Goal: Transaction & Acquisition: Subscribe to service/newsletter

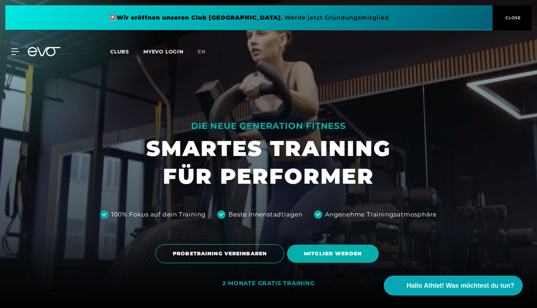
click at [445, 23] on button "CLOSE" at bounding box center [512, 17] width 39 height 25
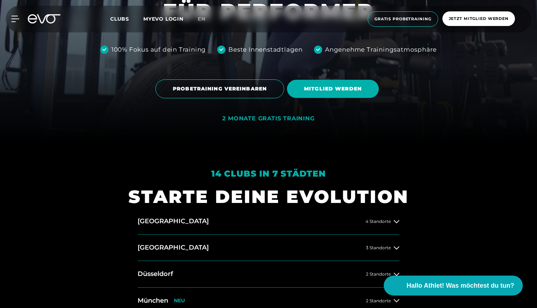
scroll to position [164, 0]
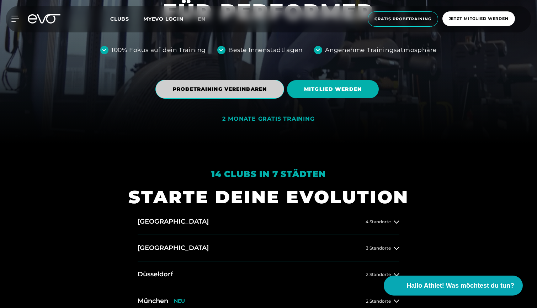
click at [181, 91] on span "PROBETRAINING VEREINBAREN" at bounding box center [220, 88] width 94 height 7
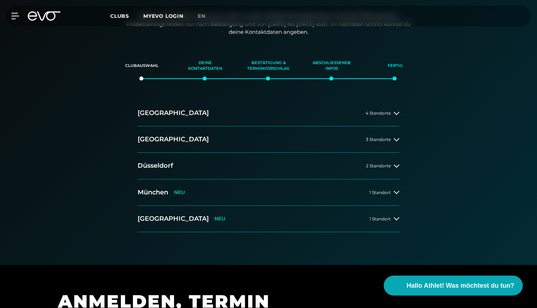
scroll to position [115, 0]
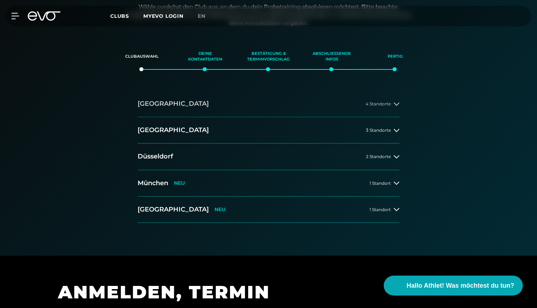
click at [397, 104] on icon at bounding box center [397, 103] width 6 height 3
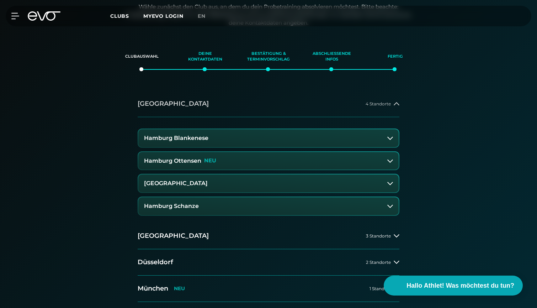
click at [397, 104] on icon at bounding box center [397, 104] width 6 height 6
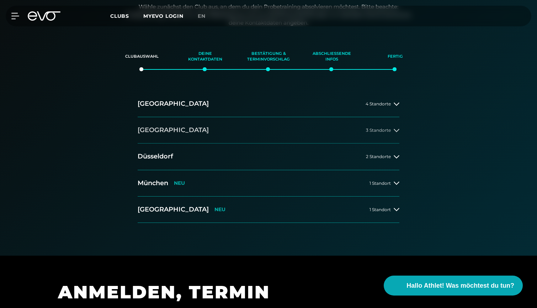
click at [395, 127] on div at bounding box center [397, 130] width 6 height 6
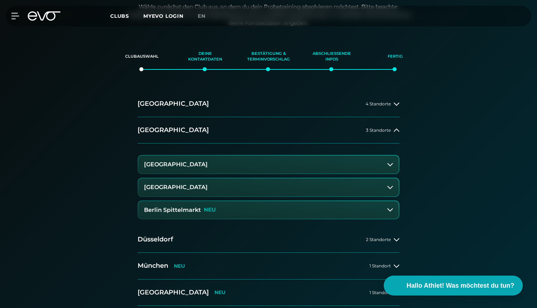
click at [249, 208] on button "Berlin Spittelmarkt NEU" at bounding box center [268, 210] width 260 height 18
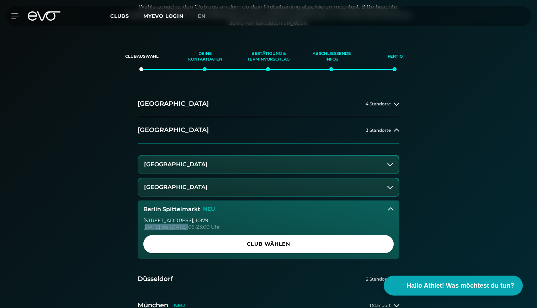
drag, startPoint x: 146, startPoint y: 225, endPoint x: 190, endPoint y: 226, distance: 43.8
click at [190, 226] on div "[DATE] bis [DATE] 06-23:00 Uhr" at bounding box center [268, 226] width 250 height 5
click at [223, 183] on button "[GEOGRAPHIC_DATA]" at bounding box center [268, 187] width 260 height 18
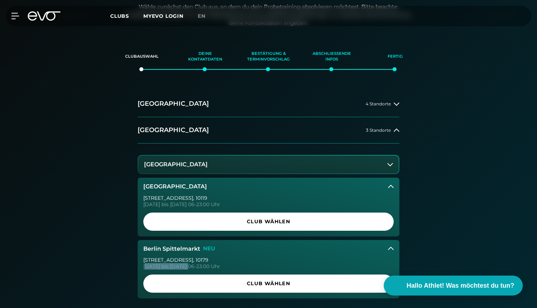
click at [223, 169] on button "[GEOGRAPHIC_DATA]" at bounding box center [268, 164] width 260 height 18
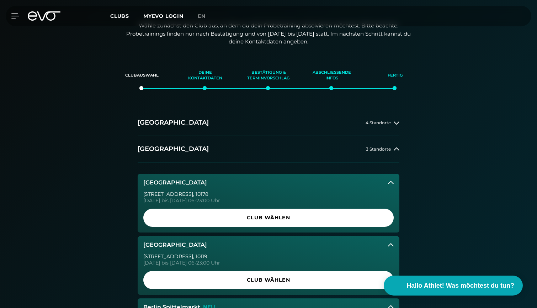
scroll to position [112, 0]
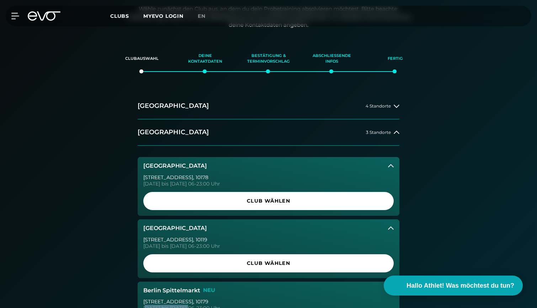
click at [391, 164] on icon at bounding box center [391, 165] width 6 height 3
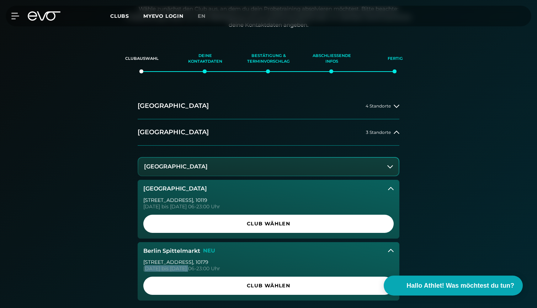
click at [391, 186] on div at bounding box center [391, 189] width 6 height 6
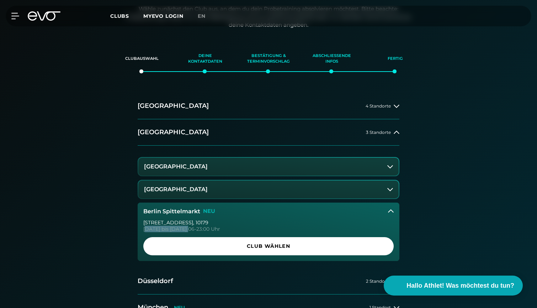
click at [387, 209] on button "Berlin Spittelmarkt NEU" at bounding box center [269, 211] width 262 height 18
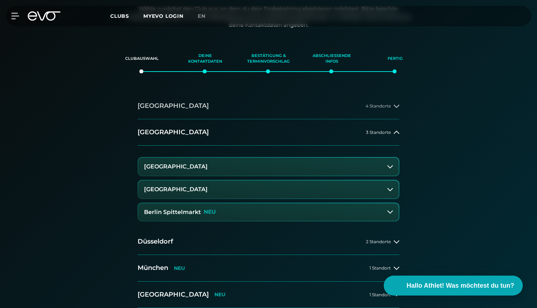
click at [172, 102] on button "[GEOGRAPHIC_DATA] 4 Standorte" at bounding box center [269, 106] width 262 height 26
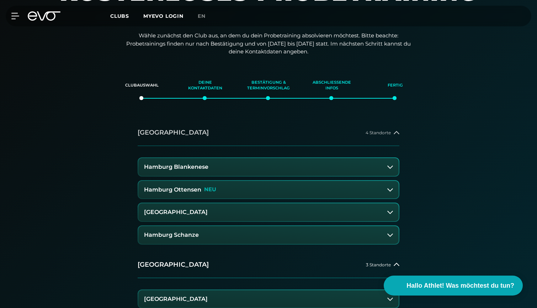
scroll to position [116, 0]
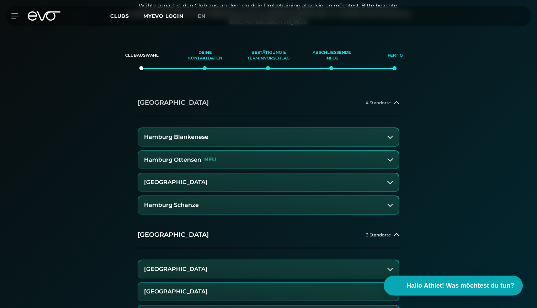
click at [397, 103] on icon at bounding box center [397, 103] width 6 height 6
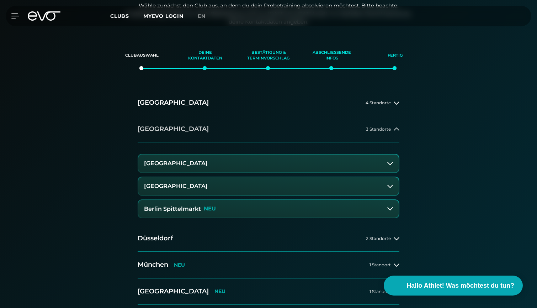
click at [398, 131] on icon at bounding box center [397, 129] width 6 height 6
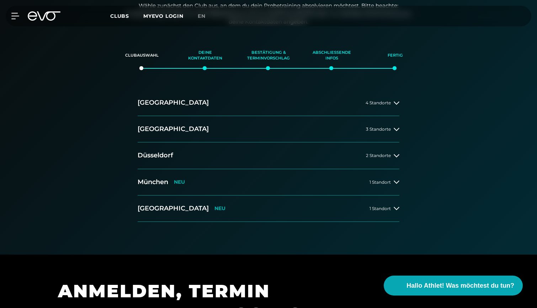
scroll to position [130, 0]
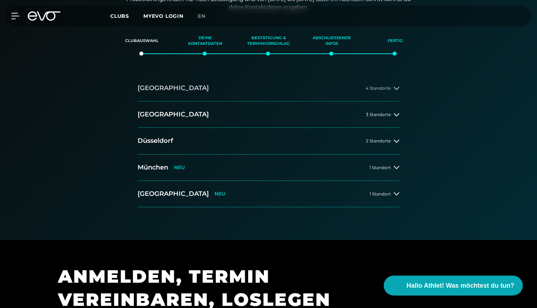
click at [395, 87] on icon at bounding box center [397, 88] width 6 height 6
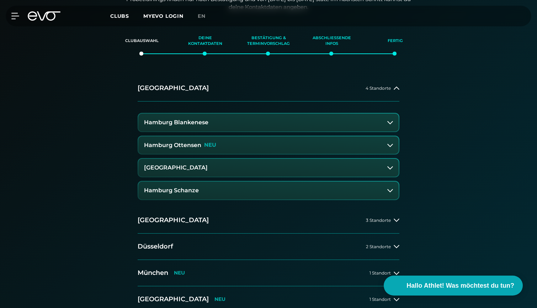
click at [388, 121] on icon at bounding box center [390, 123] width 6 height 6
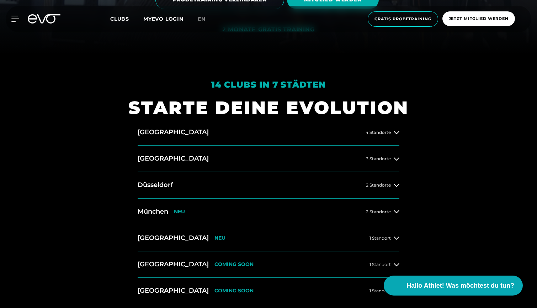
scroll to position [284, 0]
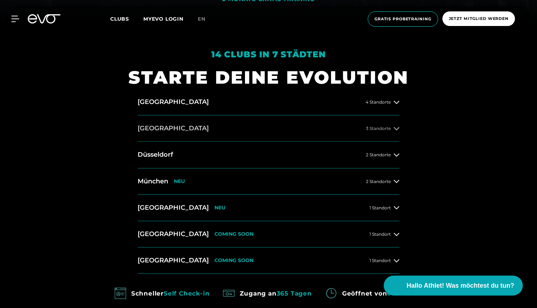
click at [387, 127] on span "3 Standorte" at bounding box center [378, 128] width 25 height 5
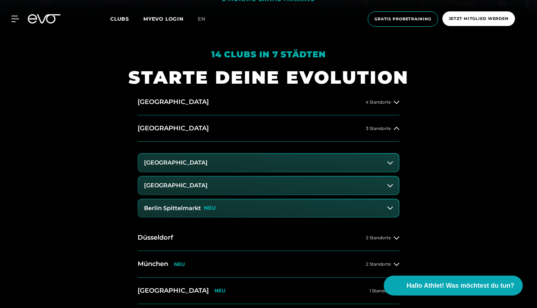
click at [293, 166] on button "[GEOGRAPHIC_DATA]" at bounding box center [268, 163] width 260 height 18
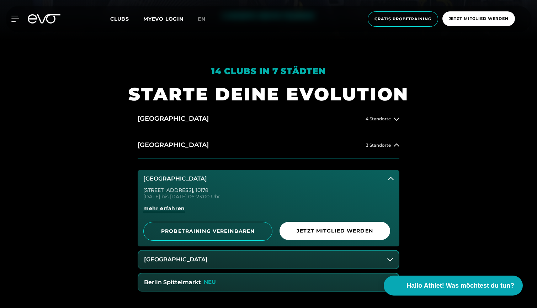
scroll to position [261, 0]
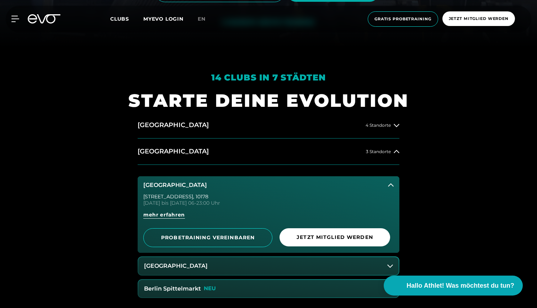
drag, startPoint x: 143, startPoint y: 202, endPoint x: 230, endPoint y: 204, distance: 86.8
click at [230, 204] on div "[DATE] bis [DATE] 06-23:00 Uhr" at bounding box center [268, 202] width 250 height 5
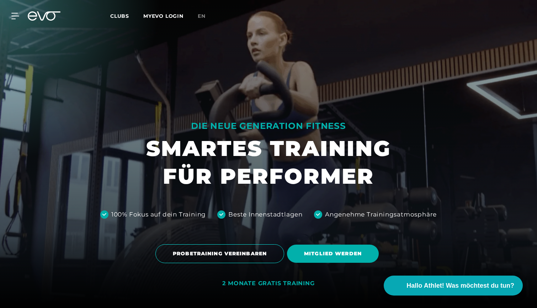
scroll to position [0, 0]
click at [45, 18] on icon at bounding box center [44, 15] width 33 height 9
click at [42, 16] on icon at bounding box center [44, 15] width 33 height 9
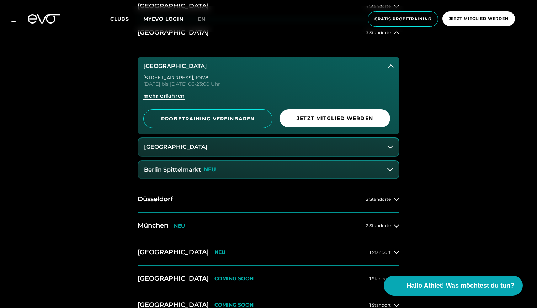
scroll to position [353, 0]
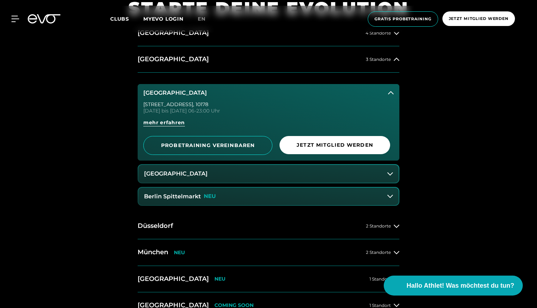
click at [389, 93] on icon at bounding box center [391, 92] width 6 height 3
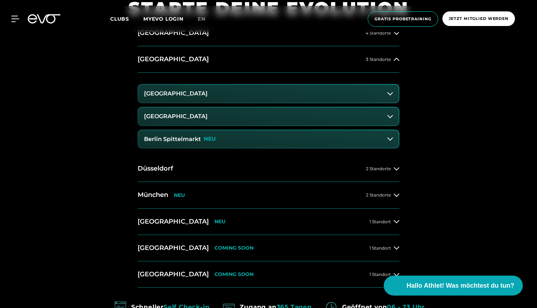
click at [48, 21] on icon at bounding box center [44, 18] width 33 height 9
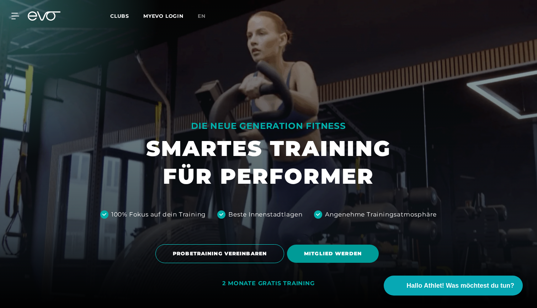
click at [312, 245] on span "MITGLIED WERDEN" at bounding box center [333, 253] width 58 height 7
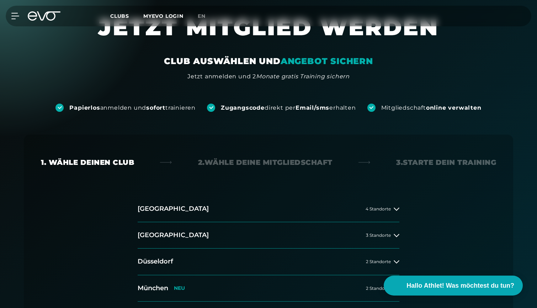
scroll to position [48, 0]
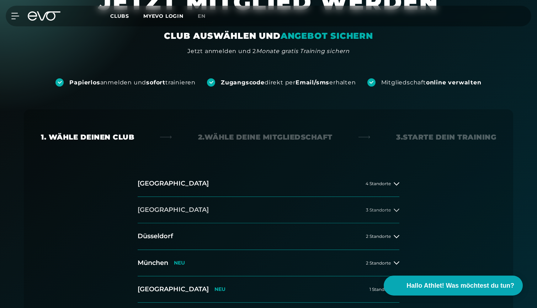
click at [160, 211] on button "[GEOGRAPHIC_DATA] 3 Standorte" at bounding box center [269, 210] width 262 height 26
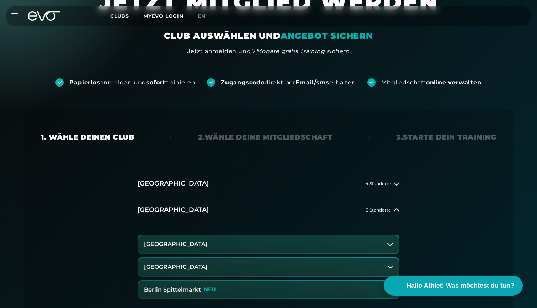
click at [180, 245] on button "[GEOGRAPHIC_DATA]" at bounding box center [268, 244] width 260 height 18
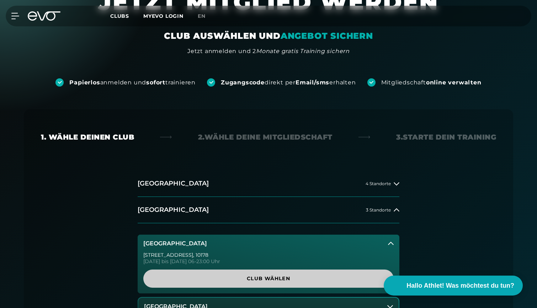
click at [191, 245] on span "Club wählen" at bounding box center [268, 278] width 216 height 7
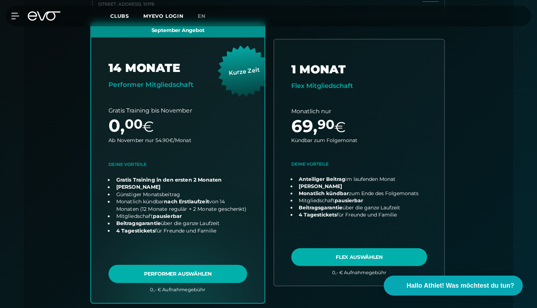
scroll to position [229, 0]
